Goal: Information Seeking & Learning: Learn about a topic

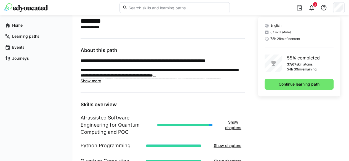
scroll to position [142, 0]
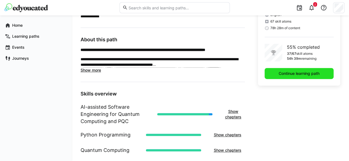
click at [312, 73] on span "Continue learning path" at bounding box center [299, 74] width 42 height 6
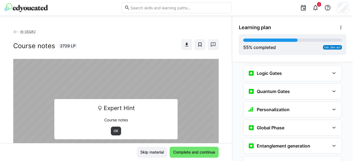
scroll to position [893, 0]
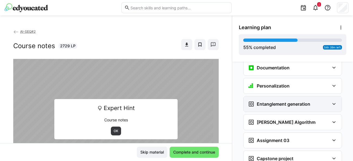
click at [331, 101] on eds-icon at bounding box center [334, 104] width 7 height 7
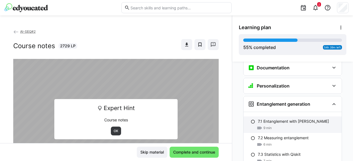
click at [267, 126] on span "9 min" at bounding box center [268, 128] width 8 height 4
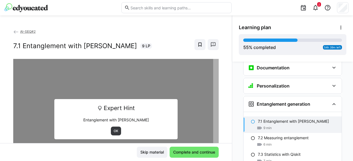
scroll to position [910, 0]
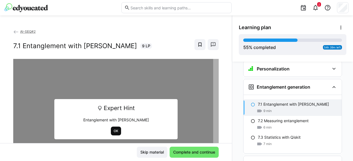
click at [116, 134] on span "OK" at bounding box center [116, 131] width 10 height 9
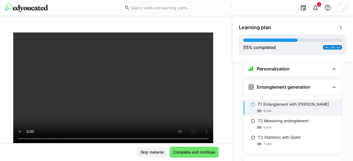
scroll to position [27, 0]
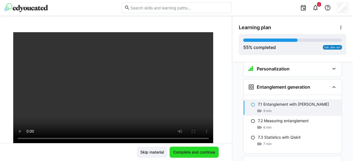
click at [199, 156] on span "Complete and continue" at bounding box center [194, 152] width 49 height 11
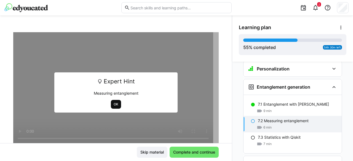
click at [113, 102] on span "OK" at bounding box center [116, 104] width 6 height 4
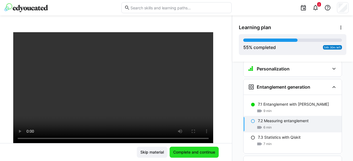
click at [194, 150] on span "Complete and continue" at bounding box center [194, 153] width 44 height 6
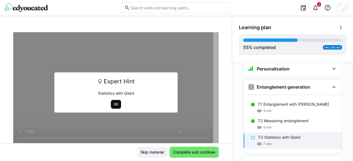
click at [116, 106] on span "OK" at bounding box center [116, 104] width 10 height 9
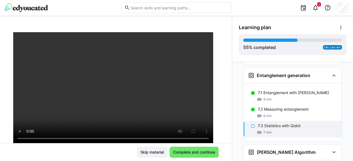
scroll to position [922, 0]
click at [193, 152] on span "Complete and continue" at bounding box center [194, 153] width 44 height 6
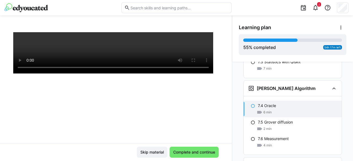
scroll to position [987, 0]
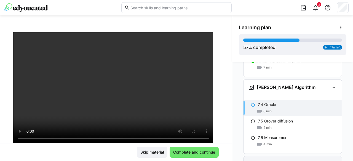
click at [296, 161] on div "Assignment 03" at bounding box center [289, 164] width 82 height 7
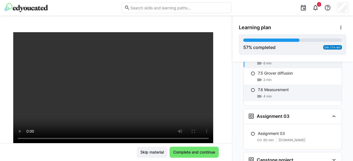
scroll to position [1035, 0]
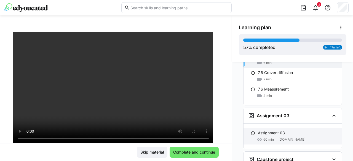
click at [260, 131] on p "Assignment 03" at bounding box center [271, 134] width 27 height 6
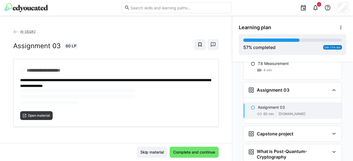
scroll to position [1064, 0]
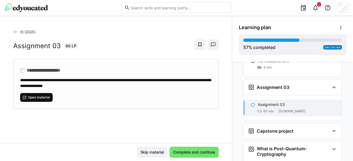
click at [42, 97] on span "Open material" at bounding box center [38, 97] width 23 height 4
click at [251, 103] on eds-icon at bounding box center [253, 105] width 4 height 4
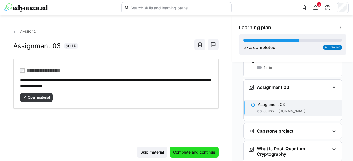
click at [198, 151] on span "Complete and continue" at bounding box center [194, 153] width 44 height 6
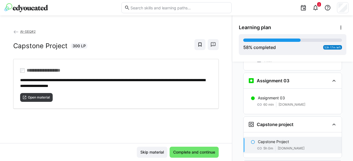
scroll to position [1070, 0]
click at [34, 96] on span "Open material" at bounding box center [38, 97] width 23 height 4
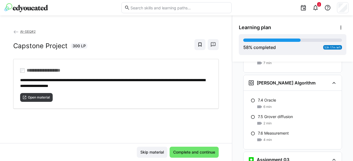
scroll to position [991, 0]
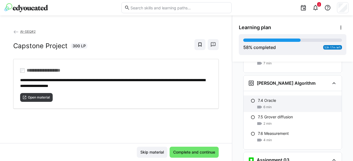
click at [251, 99] on eds-icon at bounding box center [253, 101] width 4 height 4
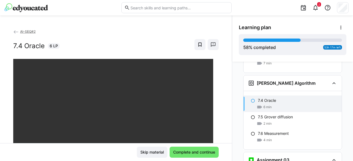
scroll to position [987, 0]
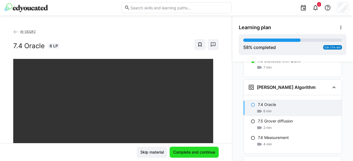
click at [194, 150] on span "Complete and continue" at bounding box center [194, 153] width 44 height 6
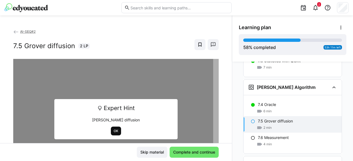
click at [116, 129] on span "OK" at bounding box center [116, 131] width 6 height 4
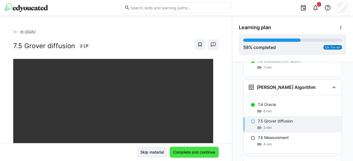
click at [193, 151] on span "Complete and continue" at bounding box center [194, 153] width 44 height 6
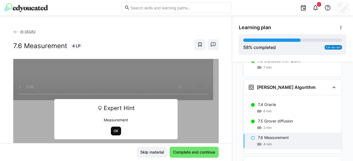
click at [113, 129] on span "OK" at bounding box center [116, 131] width 6 height 4
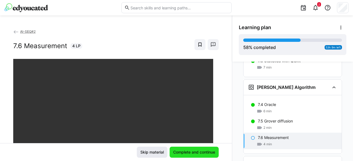
drag, startPoint x: 180, startPoint y: 149, endPoint x: 155, endPoint y: 147, distance: 25.2
click at [180, 149] on span "Complete and continue" at bounding box center [194, 152] width 49 height 11
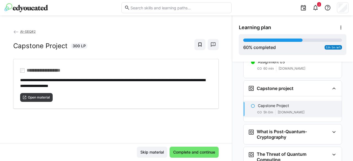
scroll to position [1107, 0]
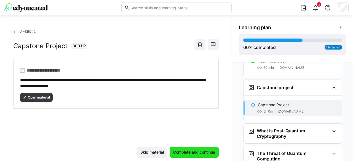
click at [193, 152] on span "Complete and continue" at bounding box center [194, 153] width 44 height 6
click at [182, 149] on span "Complete and continue" at bounding box center [194, 152] width 49 height 11
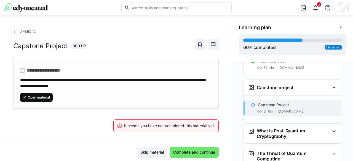
click at [44, 93] on span "Open material" at bounding box center [36, 97] width 33 height 9
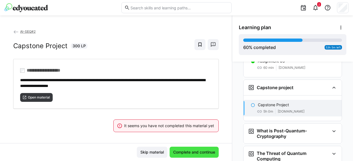
click at [181, 150] on span "Complete and continue" at bounding box center [194, 153] width 44 height 6
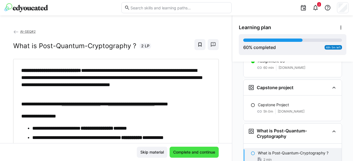
scroll to position [1151, 0]
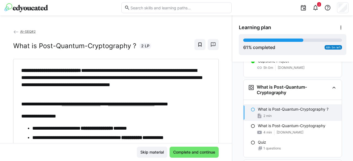
click at [286, 107] on p "What is Post-Quantum-Cryptography ?" at bounding box center [293, 110] width 71 height 6
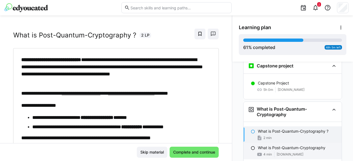
scroll to position [1129, 0]
